Goal: Task Accomplishment & Management: Use online tool/utility

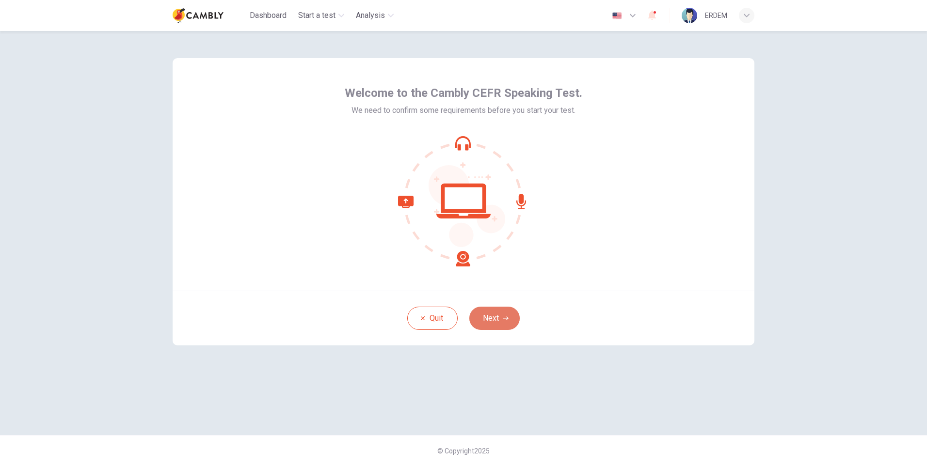
click at [508, 319] on icon "button" at bounding box center [506, 318] width 6 height 3
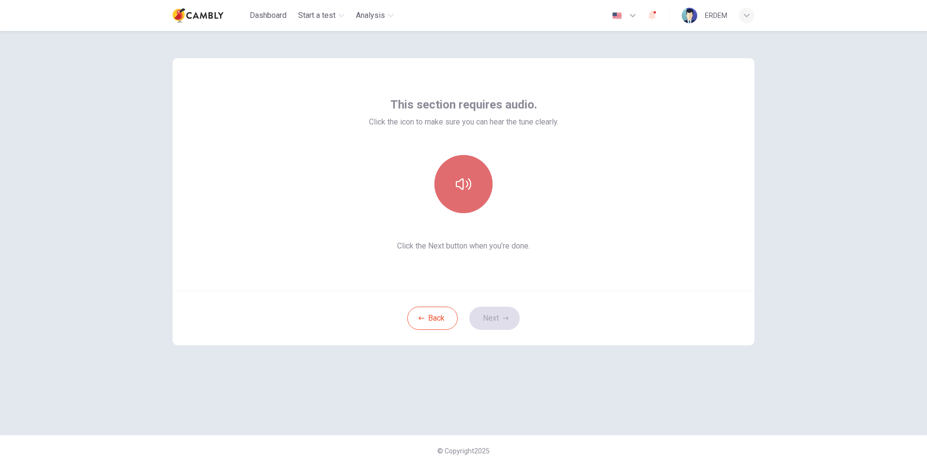
click at [475, 202] on button "button" at bounding box center [463, 184] width 58 height 58
click at [496, 319] on button "Next" at bounding box center [494, 318] width 50 height 23
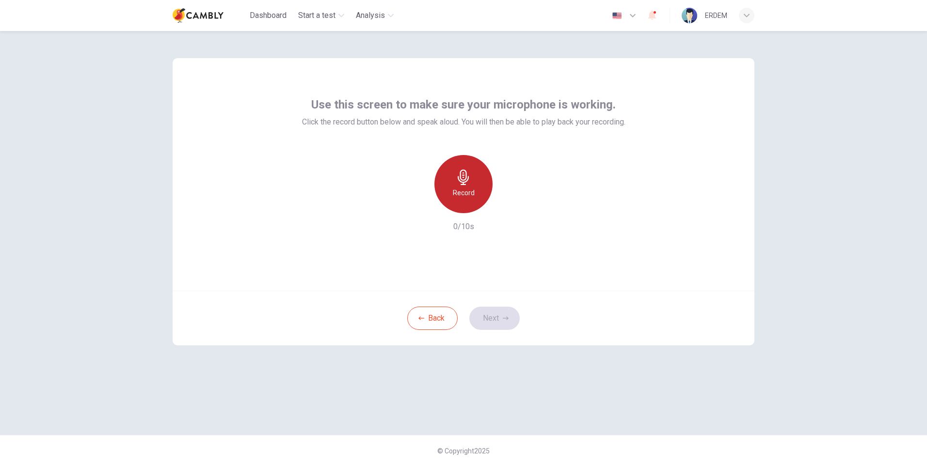
click at [469, 192] on h6 "Record" at bounding box center [464, 193] width 22 height 12
click at [488, 318] on div "Back Next" at bounding box center [464, 318] width 582 height 55
click at [465, 184] on icon "button" at bounding box center [463, 178] width 11 height 16
click at [498, 316] on button "Next" at bounding box center [494, 318] width 50 height 23
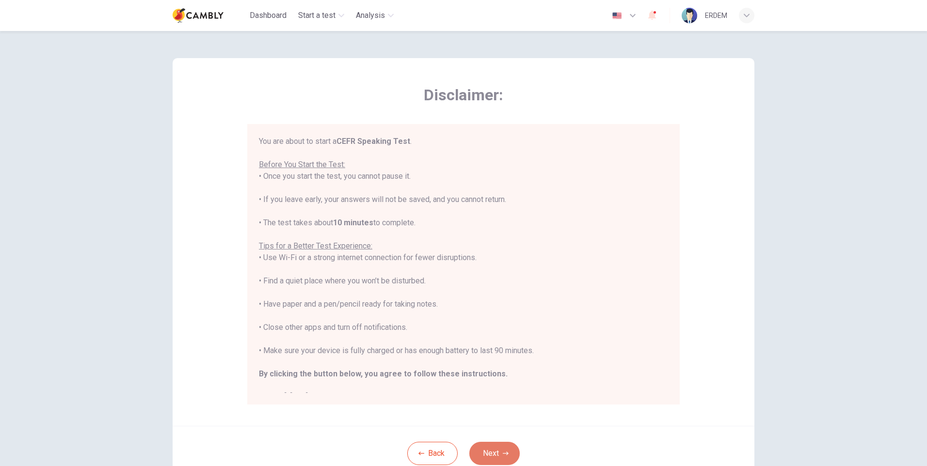
click at [497, 457] on button "Next" at bounding box center [494, 453] width 50 height 23
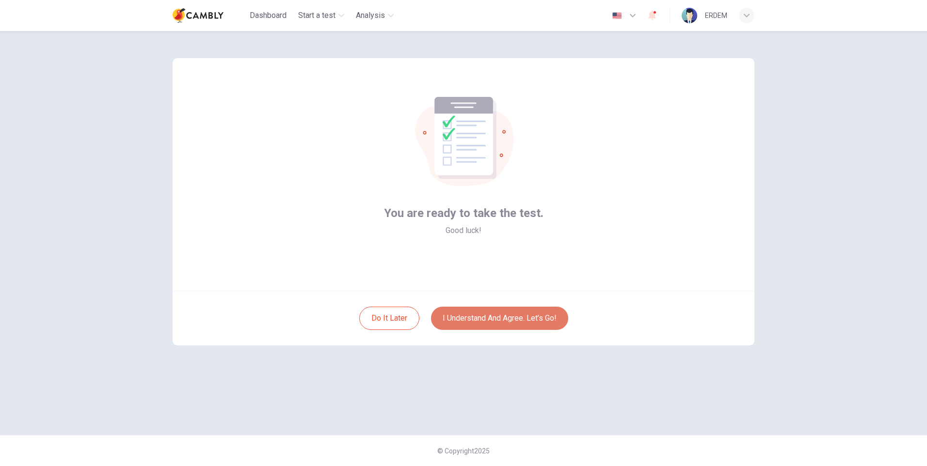
click at [519, 316] on button "I understand and agree. Let’s go!" at bounding box center [499, 318] width 137 height 23
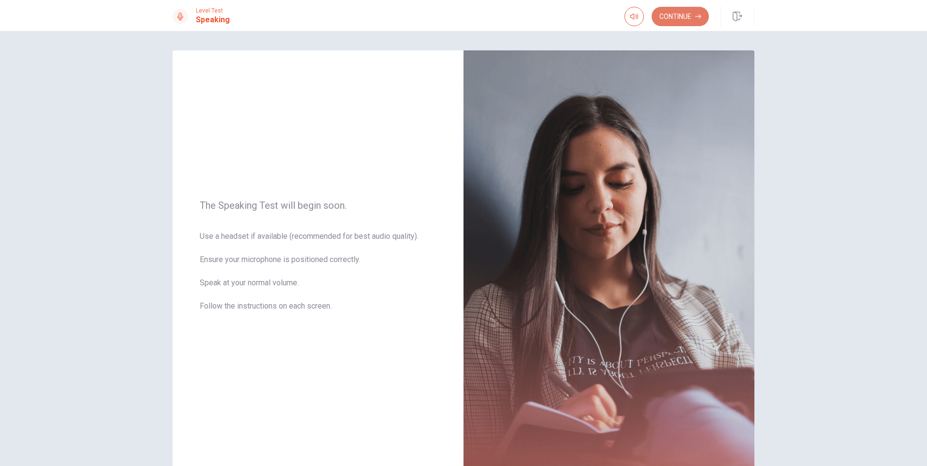
click at [682, 21] on button "Continue" at bounding box center [680, 16] width 57 height 19
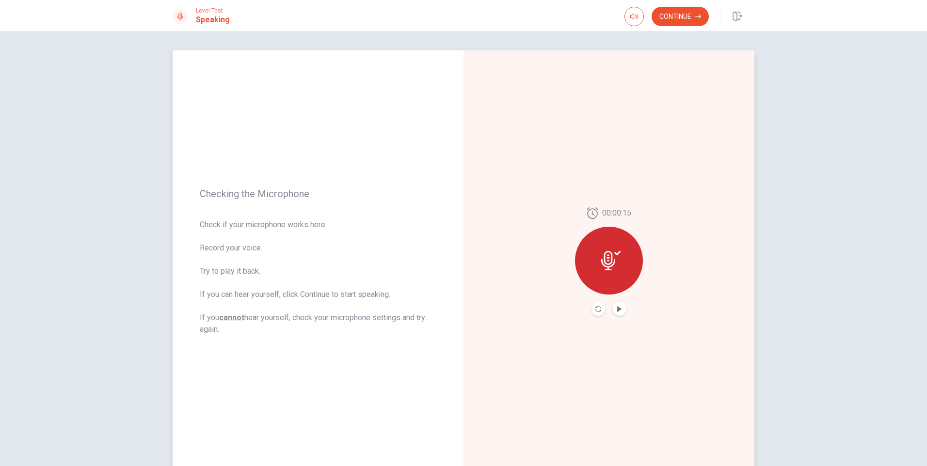
click at [612, 262] on icon at bounding box center [608, 260] width 14 height 19
click at [617, 306] on icon "Play Audio" at bounding box center [620, 309] width 6 height 6
click at [678, 8] on button "Continue" at bounding box center [680, 16] width 57 height 19
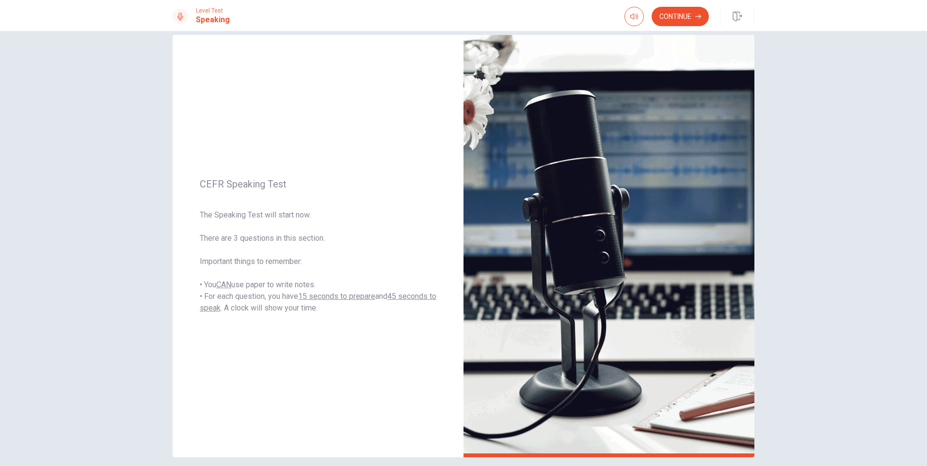
scroll to position [23, 0]
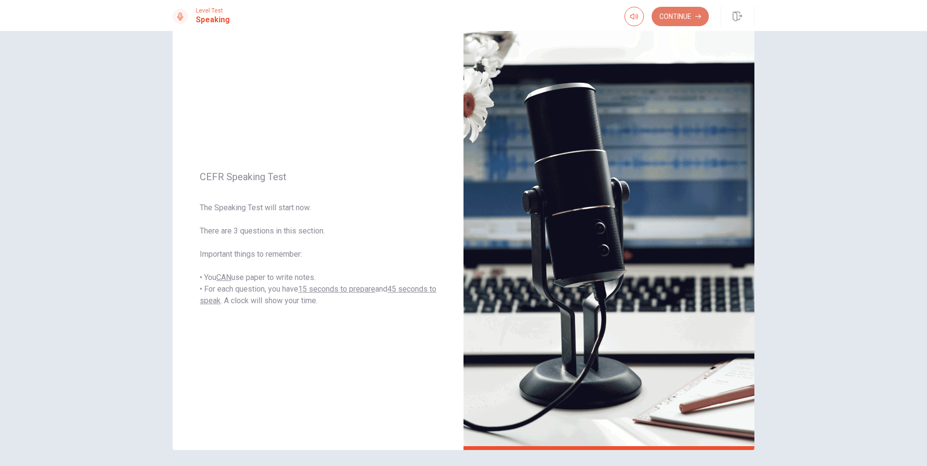
click at [683, 22] on button "Continue" at bounding box center [680, 16] width 57 height 19
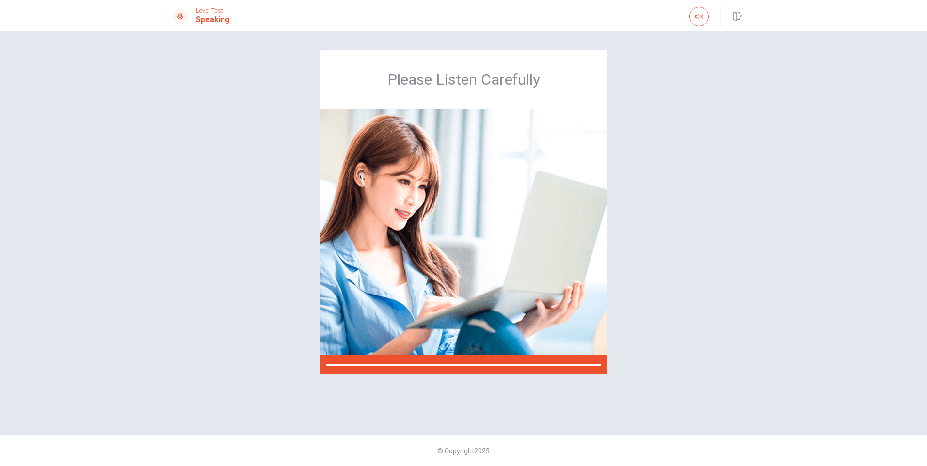
scroll to position [0, 0]
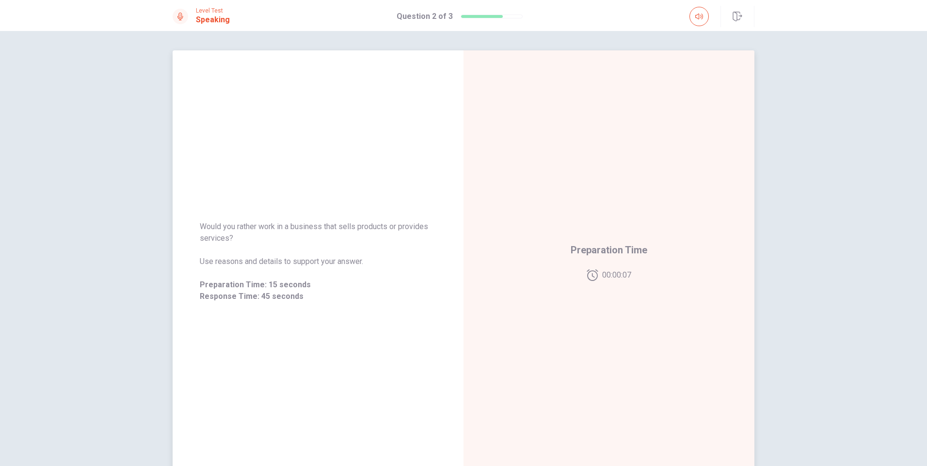
click at [610, 252] on span "Preparation Time" at bounding box center [609, 250] width 77 height 16
click at [648, 249] on div "Response Time" at bounding box center [609, 261] width 291 height 423
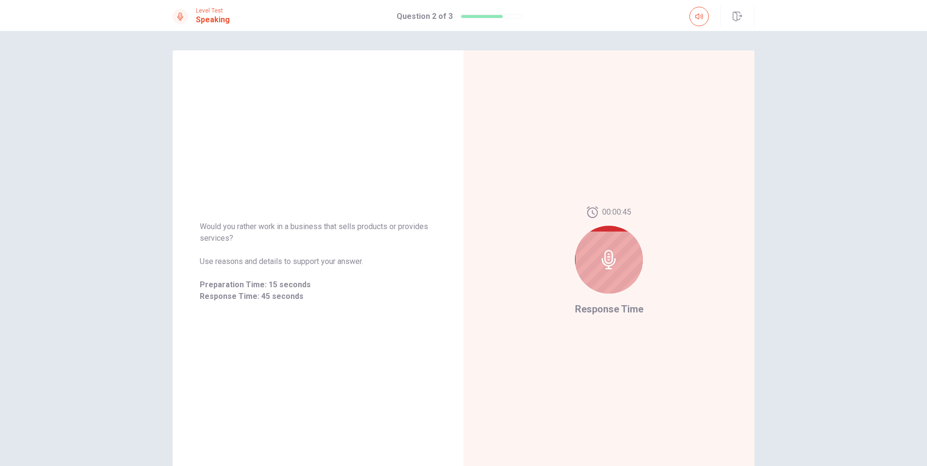
click at [577, 270] on div at bounding box center [609, 260] width 68 height 68
click at [593, 268] on div at bounding box center [609, 260] width 68 height 68
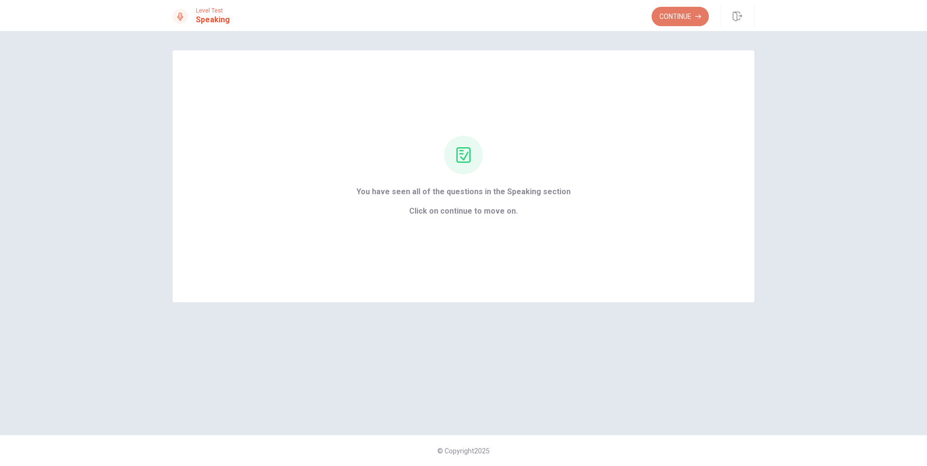
click at [680, 17] on button "Continue" at bounding box center [680, 16] width 57 height 19
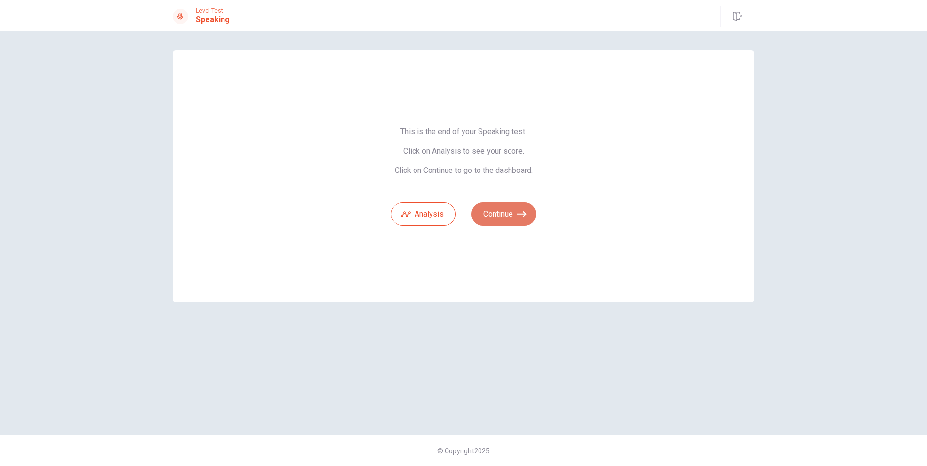
click at [515, 210] on button "Continue" at bounding box center [503, 214] width 65 height 23
